Goal: Check status: Check status

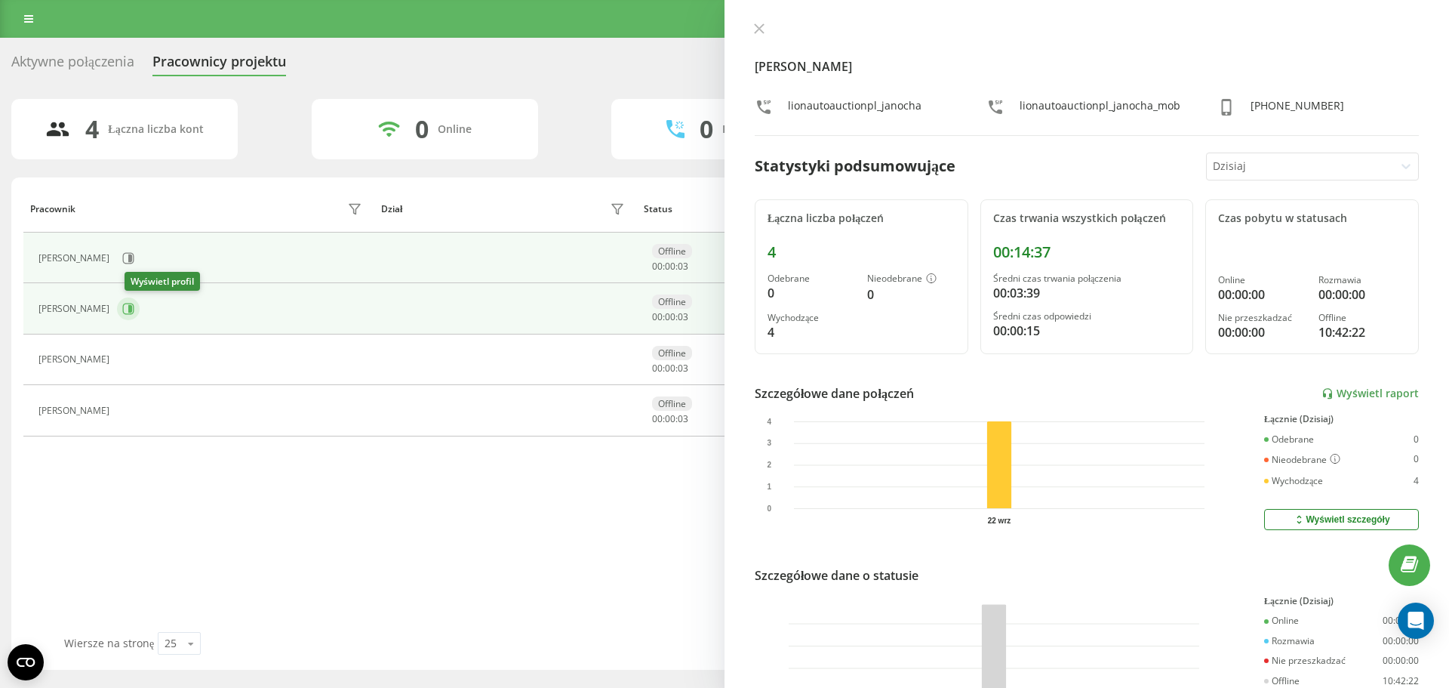
click at [132, 311] on icon at bounding box center [130, 309] width 4 height 8
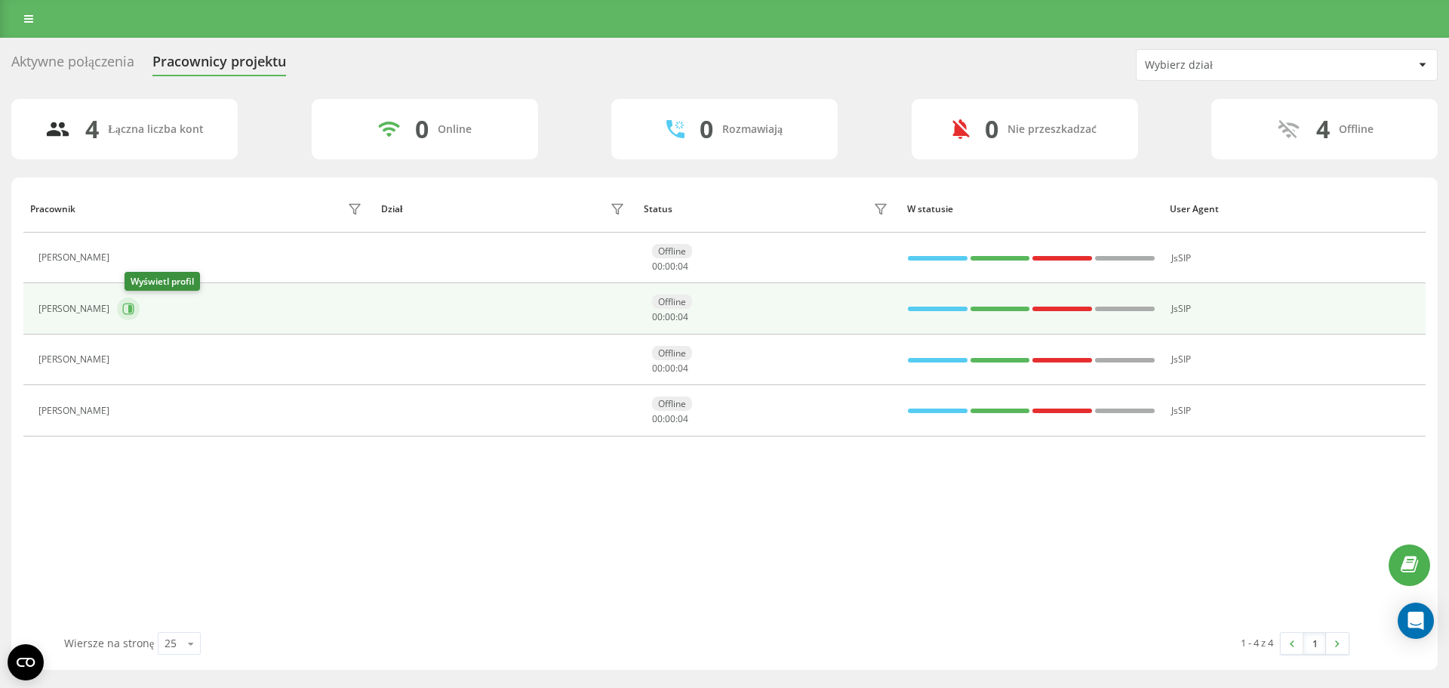
click at [134, 309] on icon at bounding box center [128, 309] width 12 height 12
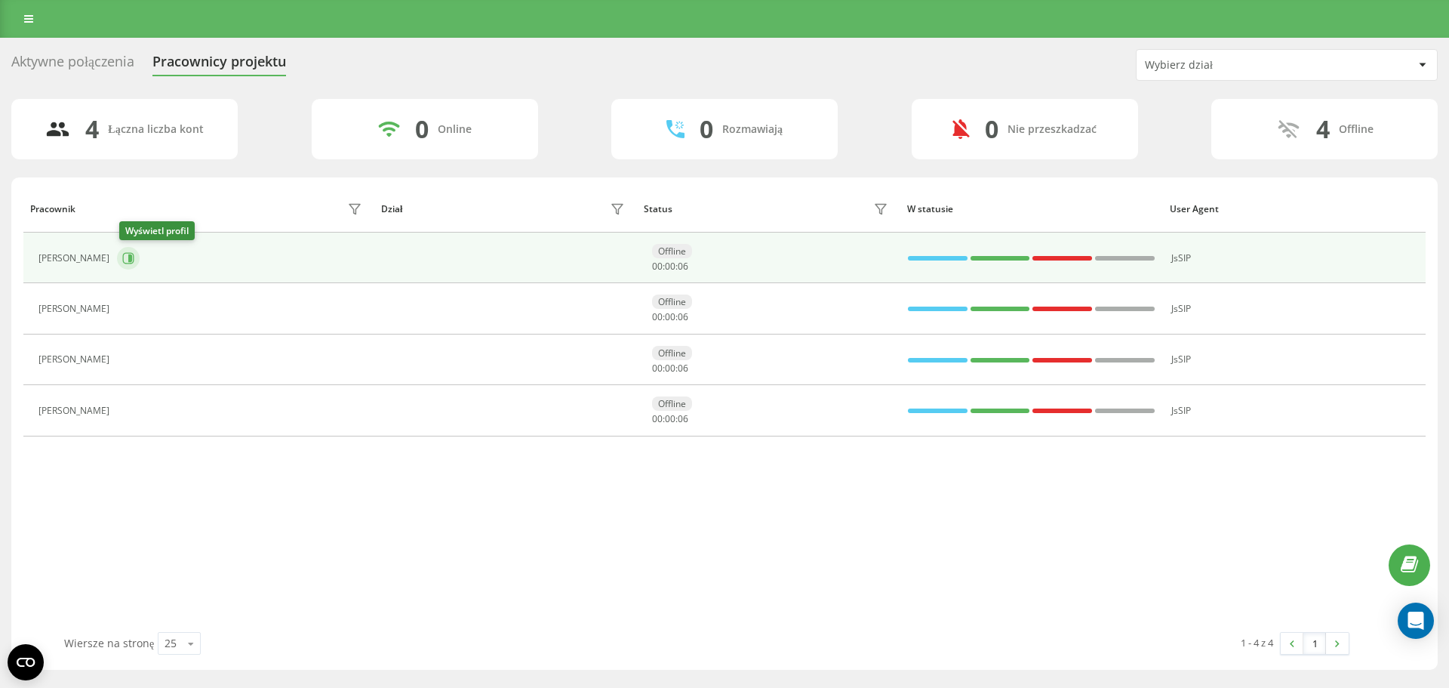
click at [132, 253] on icon at bounding box center [128, 257] width 11 height 11
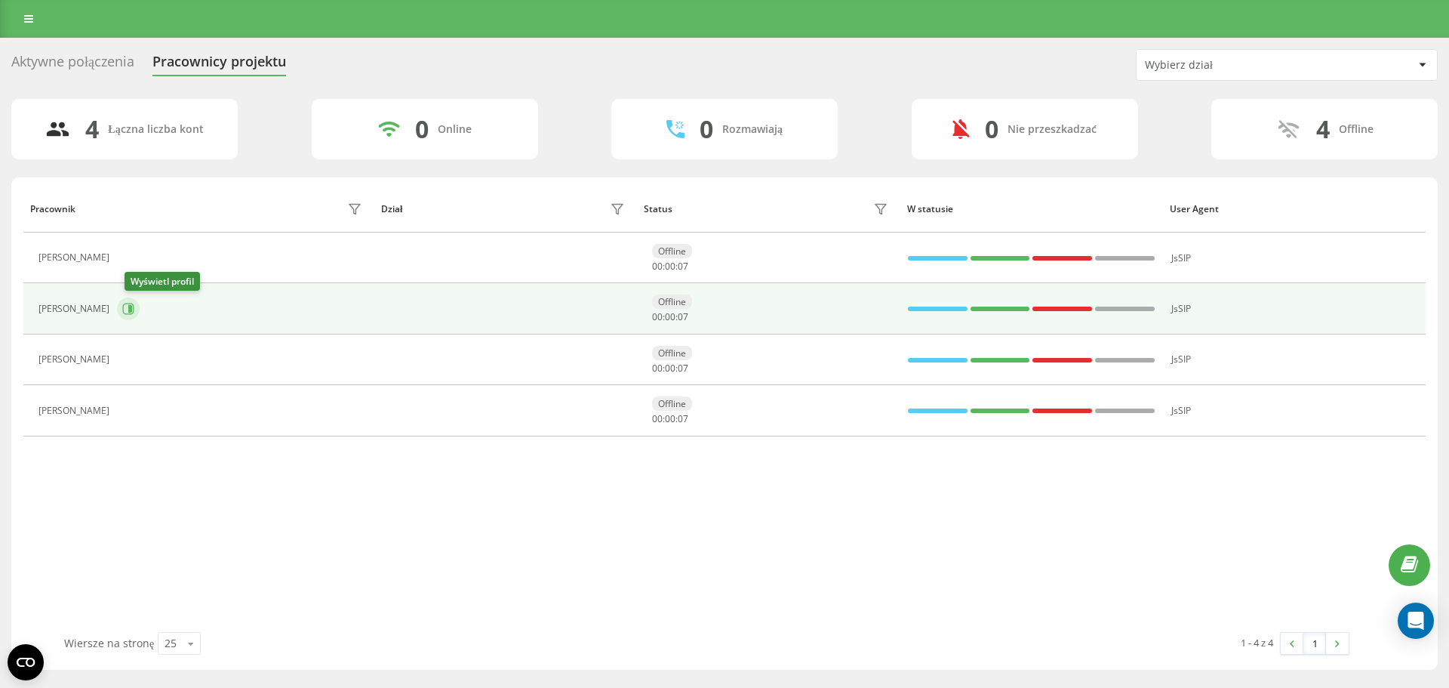
click at [132, 310] on icon at bounding box center [130, 309] width 4 height 8
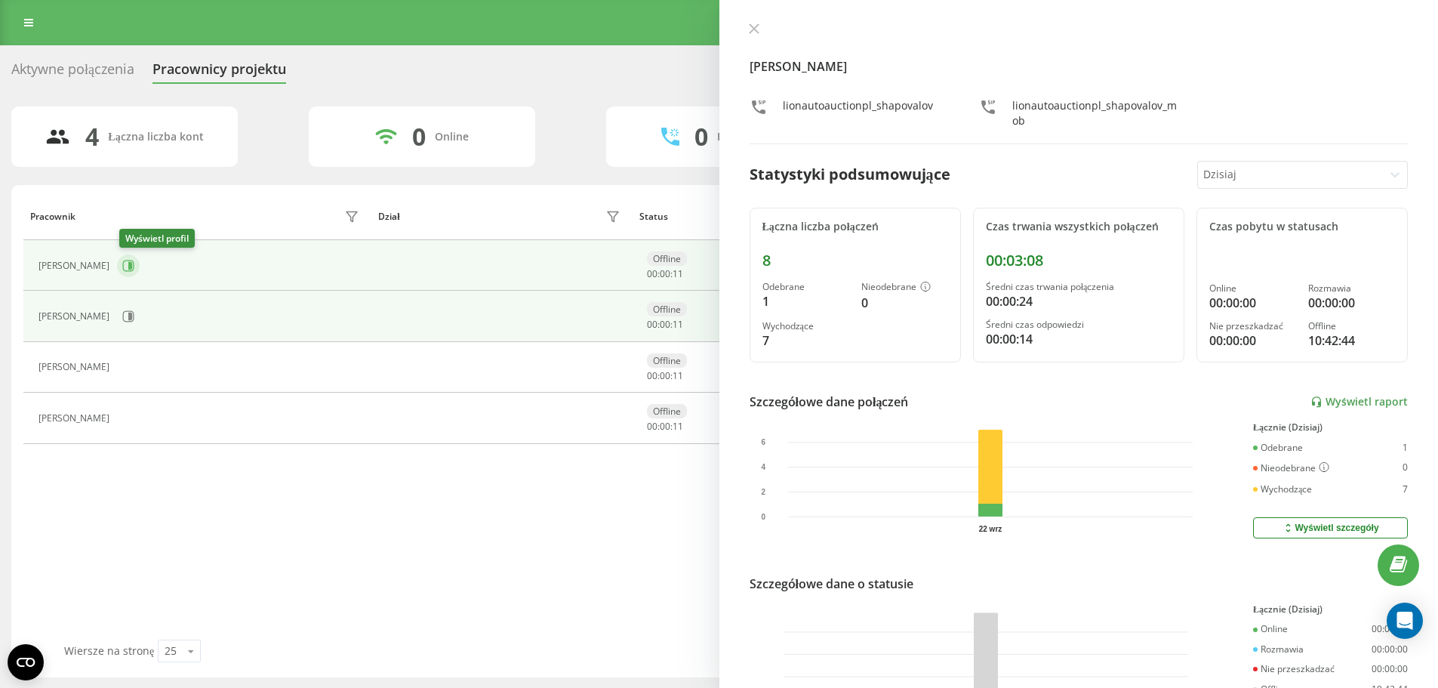
click at [134, 263] on icon at bounding box center [128, 265] width 11 height 11
